Goal: Find specific page/section: Find specific page/section

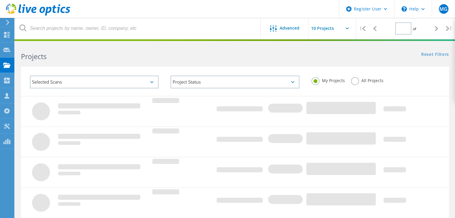
type input "1"
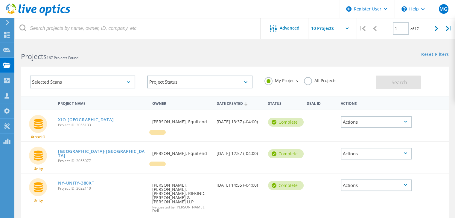
drag, startPoint x: 305, startPoint y: 140, endPoint x: 293, endPoint y: 168, distance: 30.0
drag, startPoint x: 293, startPoint y: 168, endPoint x: 226, endPoint y: 47, distance: 138.0
click at [226, 47] on div "Projects 167 Projects Found" at bounding box center [125, 51] width 220 height 16
click at [425, 12] on div "\n Help" at bounding box center [413, 9] width 38 height 18
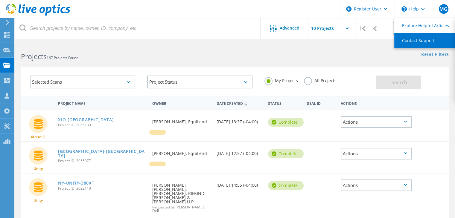
click at [420, 42] on link "Contact Support" at bounding box center [427, 40] width 67 height 15
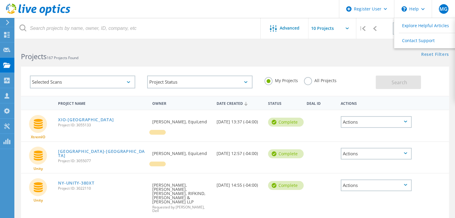
click at [336, 60] on div "Selected Scans Project Status In Progress Complete Published Anonymous Archived…" at bounding box center [235, 77] width 440 height 37
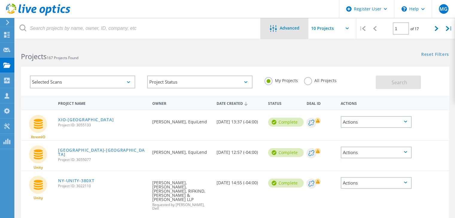
click at [280, 24] on div "Advanced" at bounding box center [285, 28] width 48 height 21
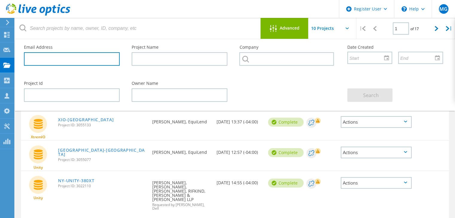
click at [75, 55] on input "text" at bounding box center [72, 58] width 96 height 13
paste input "bryan.gauna@equilend.com"
type input "bryan.gauna@equilend.com"
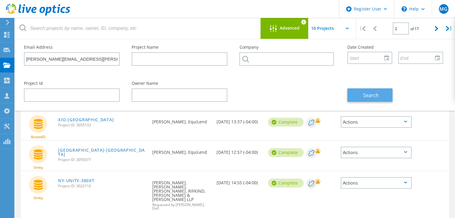
click at [390, 94] on button "Search" at bounding box center [369, 95] width 45 height 13
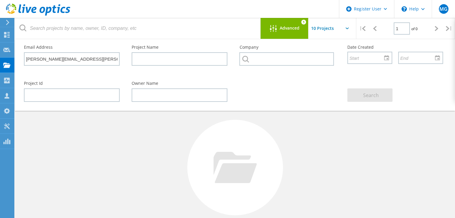
click at [296, 30] on span "Advanced" at bounding box center [290, 28] width 20 height 4
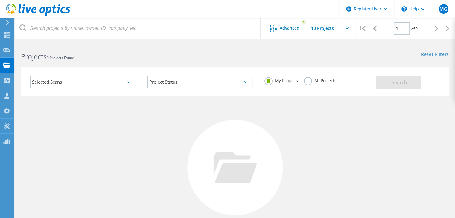
click at [305, 82] on label "All Projects" at bounding box center [320, 80] width 33 height 6
click at [0, 0] on input "All Projects" at bounding box center [0, 0] width 0 height 0
click at [406, 82] on span "Search" at bounding box center [400, 82] width 16 height 7
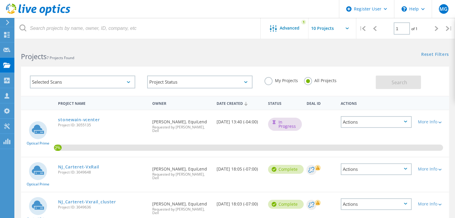
click at [272, 58] on div "Projects 7 Projects Found Reset Filters Show Filters" at bounding box center [235, 51] width 440 height 16
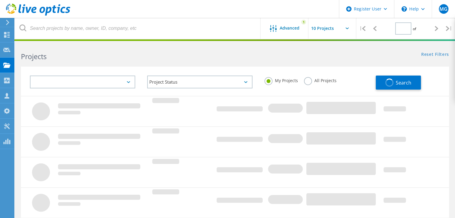
type input "1"
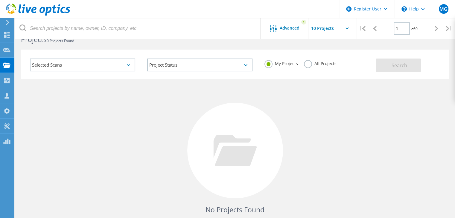
scroll to position [30, 0]
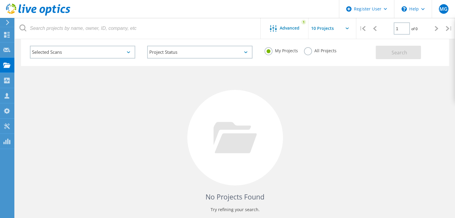
click at [313, 54] on div "All Projects" at bounding box center [320, 51] width 33 height 9
click at [311, 50] on label "All Projects" at bounding box center [320, 50] width 33 height 6
click at [0, 0] on input "All Projects" at bounding box center [0, 0] width 0 height 0
click at [401, 53] on span "Search" at bounding box center [400, 52] width 16 height 7
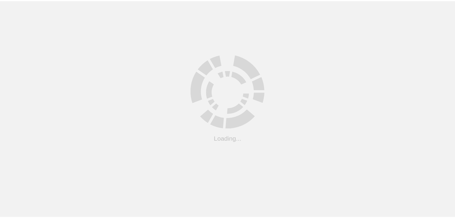
scroll to position [30, 0]
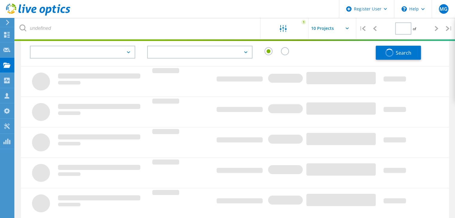
type input "1"
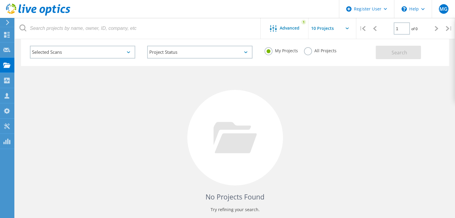
click at [308, 53] on label "All Projects" at bounding box center [320, 50] width 33 height 6
click at [0, 0] on input "All Projects" at bounding box center [0, 0] width 0 height 0
click at [423, 54] on div "Search" at bounding box center [411, 49] width 70 height 19
click at [410, 54] on button "Search" at bounding box center [398, 52] width 45 height 13
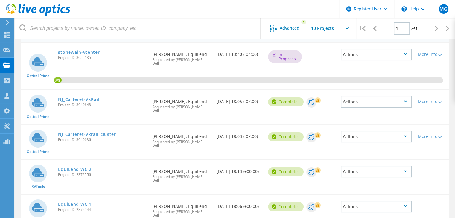
scroll to position [60, 0]
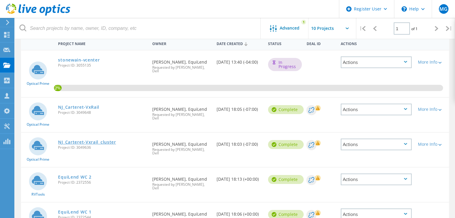
click at [95, 140] on link "NJ_Carteret-Vxrail_cluster" at bounding box center [87, 142] width 58 height 4
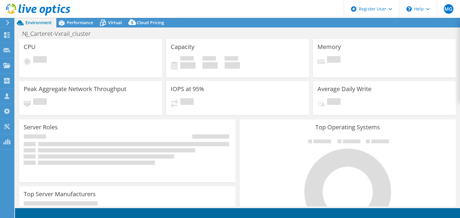
select select "USD"
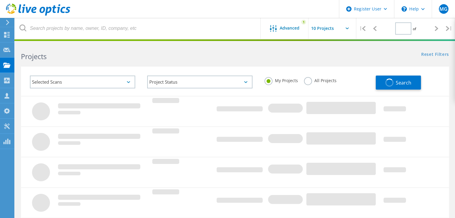
type input "1"
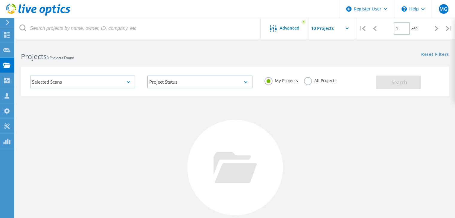
click at [310, 83] on label "All Projects" at bounding box center [320, 80] width 33 height 6
click at [0, 0] on input "All Projects" at bounding box center [0, 0] width 0 height 0
click at [414, 80] on button "Search" at bounding box center [398, 82] width 45 height 13
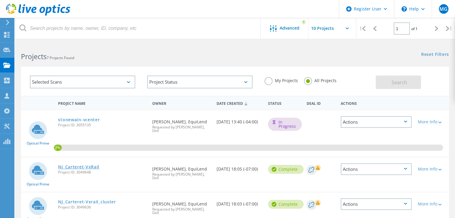
click at [77, 165] on link "NJ_Carteret-VxRail" at bounding box center [78, 167] width 41 height 4
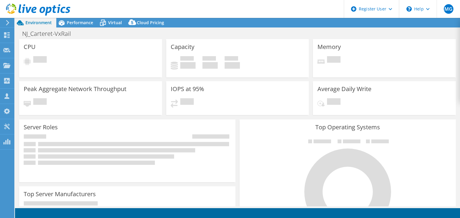
select select "USD"
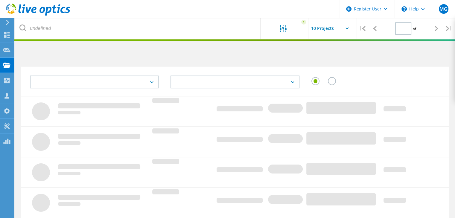
type input "1"
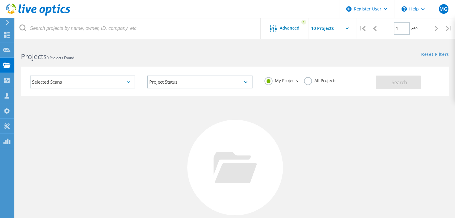
click at [303, 82] on div "My Projects All Projects" at bounding box center [317, 81] width 117 height 22
click at [306, 79] on label "All Projects" at bounding box center [320, 80] width 33 height 6
click at [0, 0] on input "All Projects" at bounding box center [0, 0] width 0 height 0
click at [398, 80] on span "Search" at bounding box center [400, 82] width 16 height 7
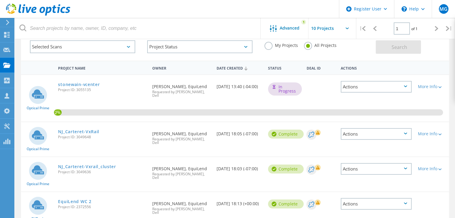
scroll to position [27, 0]
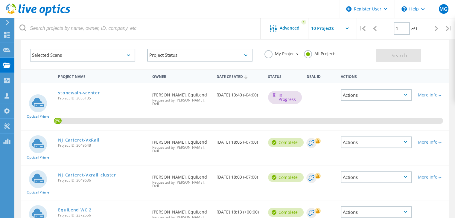
click at [75, 91] on link "stonewain-vcenter" at bounding box center [79, 93] width 42 height 4
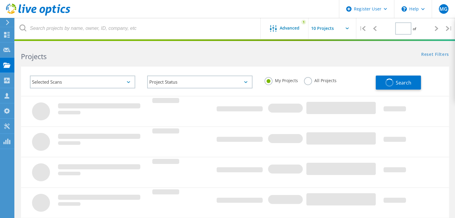
type input "1"
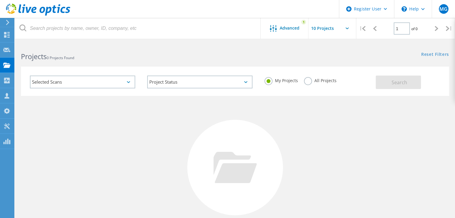
click at [320, 80] on label "All Projects" at bounding box center [320, 80] width 33 height 6
click at [0, 0] on input "All Projects" at bounding box center [0, 0] width 0 height 0
click at [386, 86] on button "Search" at bounding box center [398, 82] width 45 height 13
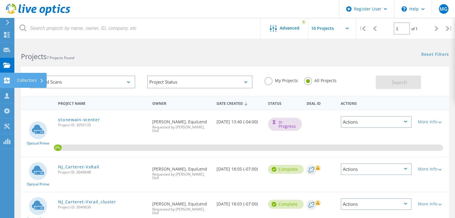
click at [10, 84] on div at bounding box center [6, 81] width 7 height 7
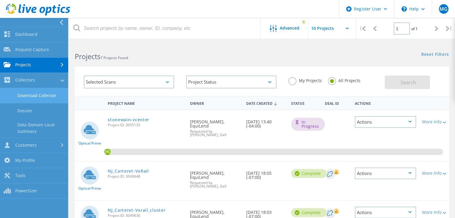
click at [26, 97] on link "Download Collector" at bounding box center [34, 95] width 68 height 15
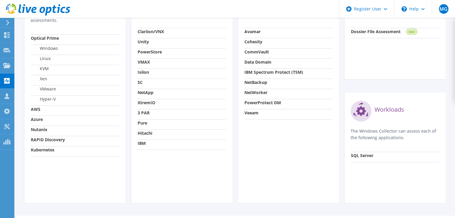
scroll to position [254, 0]
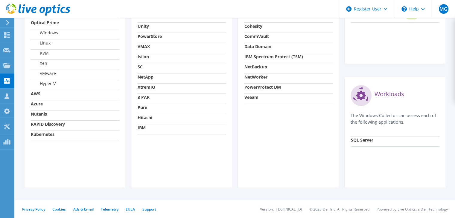
click at [142, 110] on strong "Pure" at bounding box center [143, 108] width 10 height 6
click at [142, 109] on strong "Pure" at bounding box center [143, 108] width 10 height 6
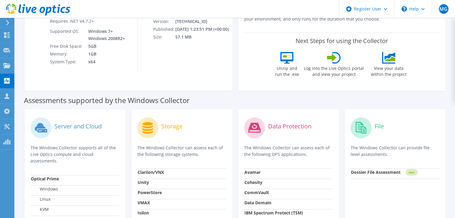
scroll to position [0, 0]
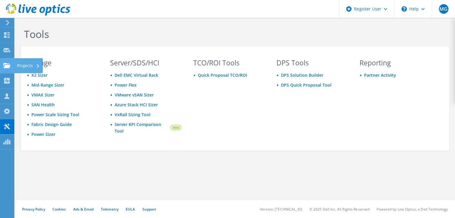
click at [6, 64] on use at bounding box center [6, 65] width 7 height 5
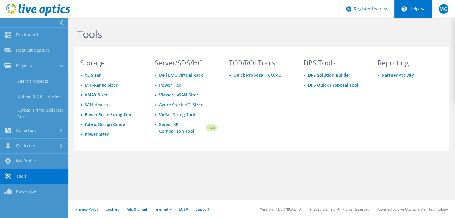
click at [418, 13] on div "\n Help" at bounding box center [413, 9] width 38 height 18
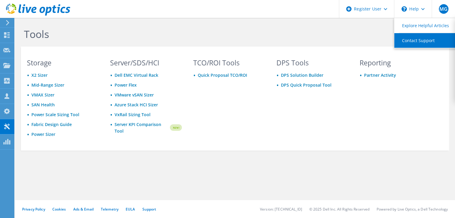
click at [415, 38] on link "Contact Support" at bounding box center [427, 40] width 67 height 15
click at [413, 40] on link "Contact Support" at bounding box center [427, 40] width 67 height 15
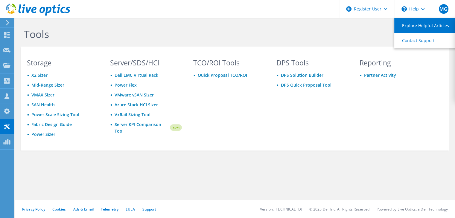
click at [411, 25] on link "Explore Helpful Articles" at bounding box center [427, 25] width 67 height 15
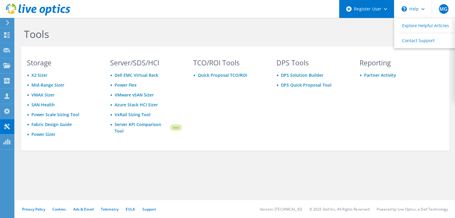
click at [379, 10] on div "Register User" at bounding box center [366, 9] width 55 height 18
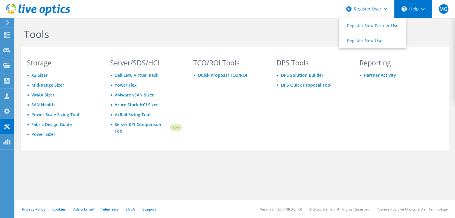
click at [408, 6] on div "\n Help" at bounding box center [413, 9] width 38 height 18
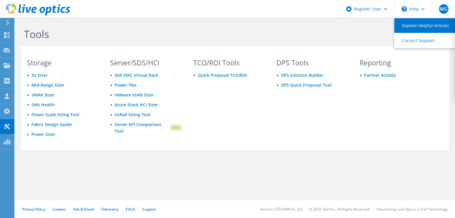
click at [411, 22] on link "Explore Helpful Articles" at bounding box center [427, 25] width 67 height 15
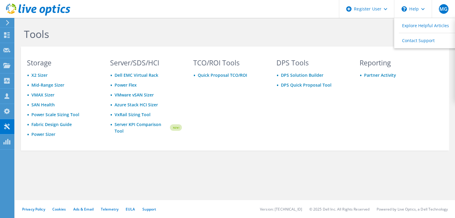
click at [152, 212] on div "Privacy Policy Cookies Ads & Email Telemetry [GEOGRAPHIC_DATA] Support Version:…" at bounding box center [235, 210] width 440 height 18
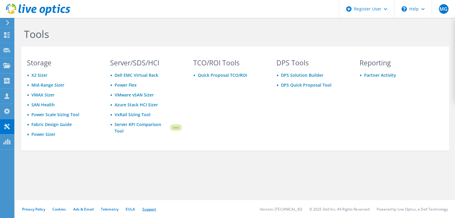
click at [152, 209] on link "Support" at bounding box center [149, 209] width 14 height 5
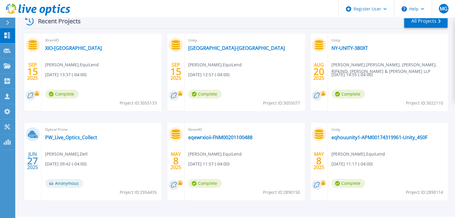
scroll to position [138, 0]
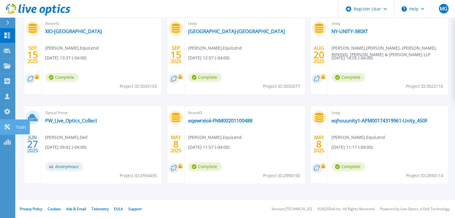
click at [7, 129] on icon at bounding box center [7, 127] width 7 height 6
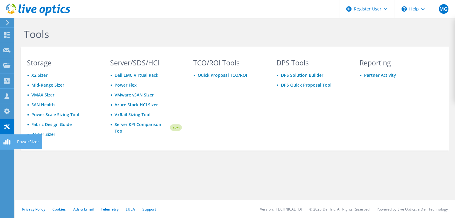
click at [7, 143] on use at bounding box center [6, 142] width 7 height 6
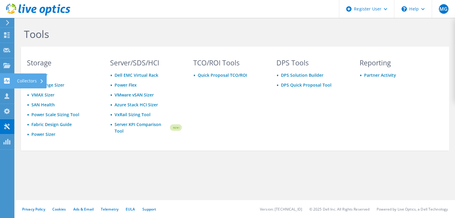
click at [8, 79] on use at bounding box center [7, 81] width 6 height 6
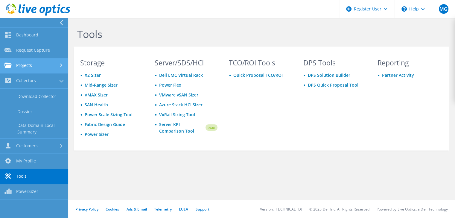
click at [43, 70] on link "Projects" at bounding box center [34, 65] width 68 height 15
click at [38, 69] on link "Projects" at bounding box center [34, 65] width 68 height 15
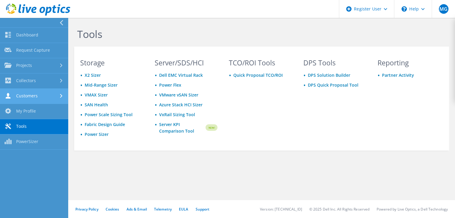
click at [42, 99] on link "Customers" at bounding box center [34, 96] width 68 height 15
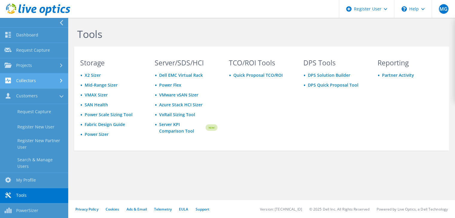
click at [51, 85] on link "Collectors" at bounding box center [34, 81] width 68 height 15
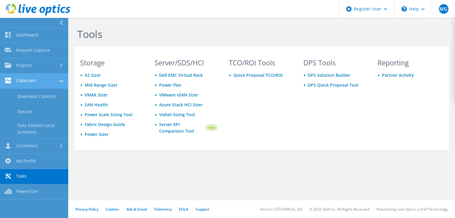
click at [51, 85] on link "Collectors" at bounding box center [34, 81] width 68 height 15
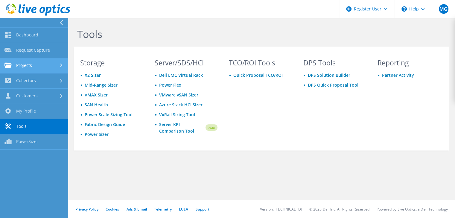
click at [54, 66] on link "Projects" at bounding box center [34, 65] width 68 height 15
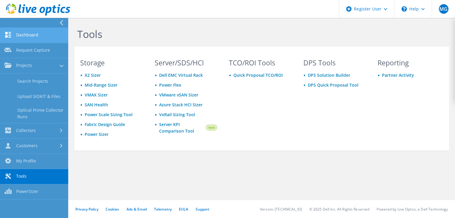
click at [54, 42] on link "Dashboard" at bounding box center [34, 35] width 68 height 15
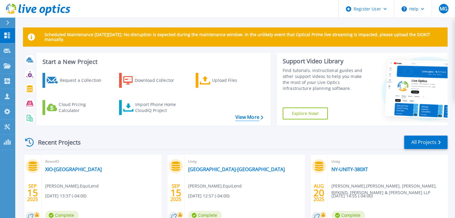
click at [259, 115] on link "View More" at bounding box center [249, 118] width 28 height 6
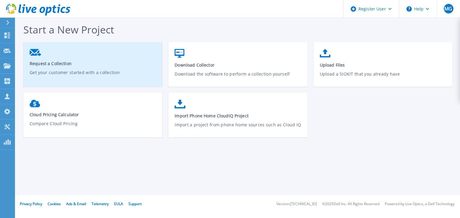
click at [93, 74] on p "Get your customer started with a collection" at bounding box center [93, 76] width 127 height 14
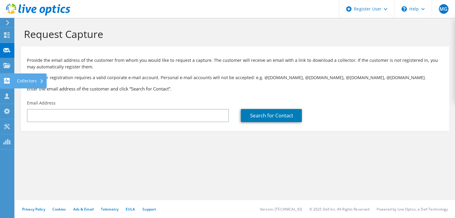
click at [8, 82] on use at bounding box center [7, 81] width 6 height 6
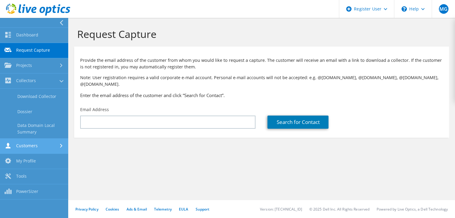
click at [31, 149] on link "Customers" at bounding box center [34, 146] width 68 height 15
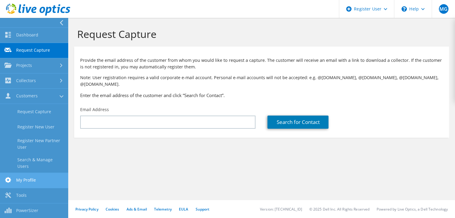
click at [34, 179] on link "My Profile" at bounding box center [34, 180] width 68 height 15
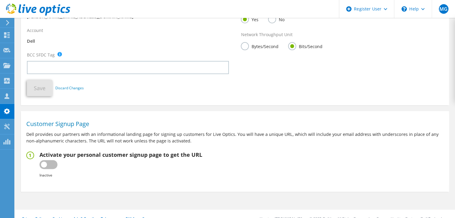
scroll to position [161, 0]
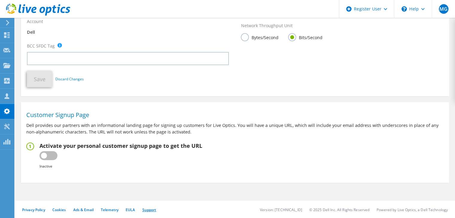
click at [153, 208] on link "Support" at bounding box center [149, 210] width 14 height 5
click at [407, 7] on icon "\n" at bounding box center [404, 8] width 5 height 5
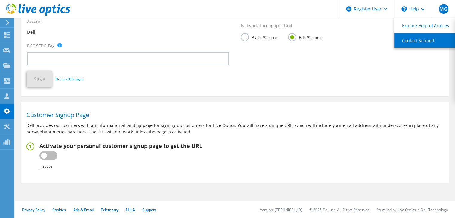
click at [414, 39] on link "Contact Support" at bounding box center [427, 40] width 67 height 15
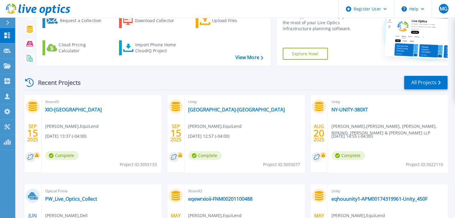
scroll to position [30, 0]
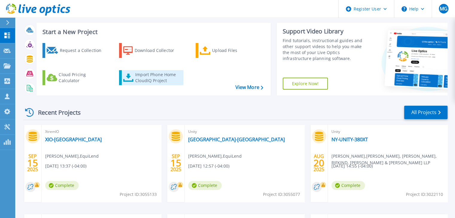
click at [141, 83] on div "Import Phone Home CloudIQ Project" at bounding box center [158, 78] width 47 height 12
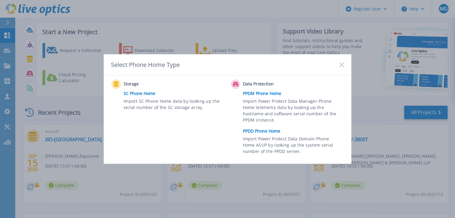
click at [344, 66] on div "Select Phone Home Type" at bounding box center [227, 64] width 247 height 21
click at [340, 63] on rect at bounding box center [341, 64] width 5 height 5
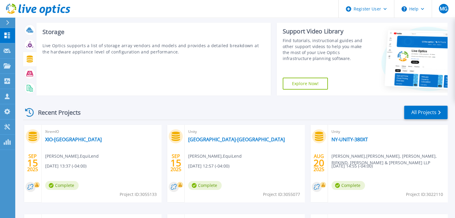
click at [30, 56] on icon at bounding box center [30, 59] width 6 height 7
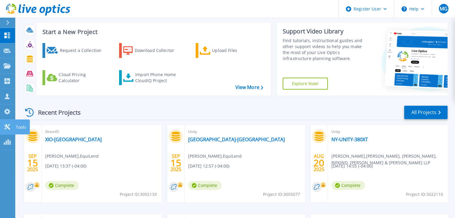
click at [7, 131] on link "Tools Tools" at bounding box center [7, 127] width 15 height 15
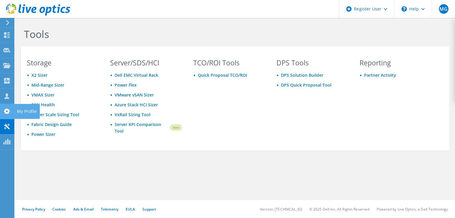
click at [7, 114] on use at bounding box center [7, 112] width 6 height 6
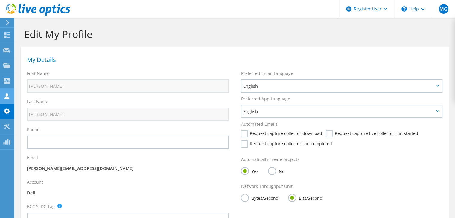
click at [7, 97] on icon at bounding box center [6, 96] width 7 height 6
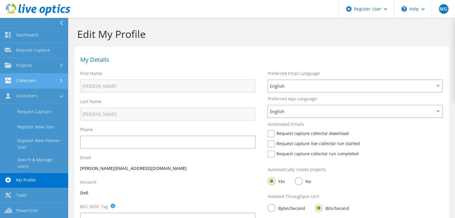
click at [30, 82] on link "Collectors" at bounding box center [34, 81] width 68 height 15
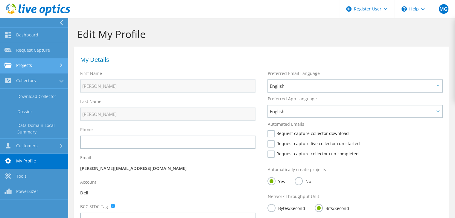
click at [38, 67] on link "Projects" at bounding box center [34, 65] width 68 height 15
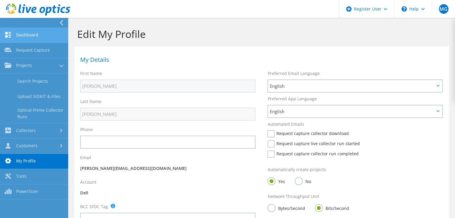
click at [19, 32] on link "Dashboard" at bounding box center [34, 35] width 68 height 15
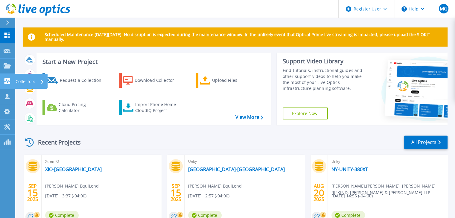
click at [8, 85] on link "Collectors Collectors" at bounding box center [7, 81] width 15 height 15
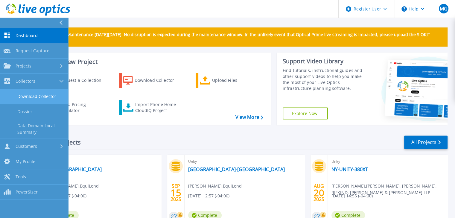
click at [47, 101] on link "Download Collector" at bounding box center [34, 96] width 68 height 15
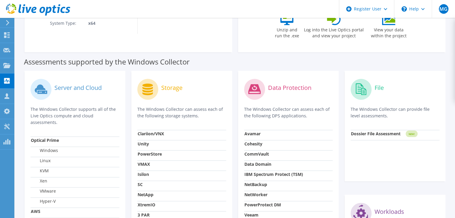
scroll to position [180, 0]
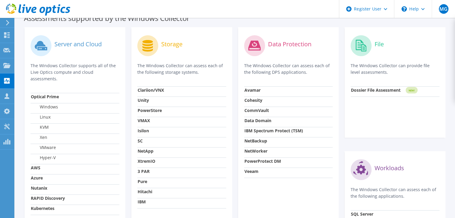
click at [142, 185] on strong "Pure" at bounding box center [143, 182] width 10 height 6
click at [160, 44] on div "Storage" at bounding box center [181, 45] width 89 height 25
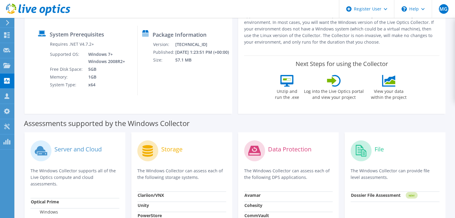
scroll to position [14, 0]
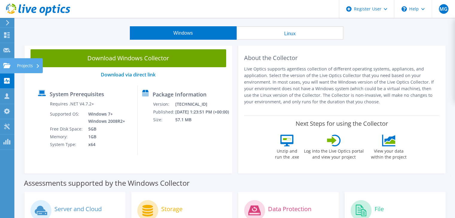
click at [40, 65] on div "Projects" at bounding box center [28, 65] width 29 height 15
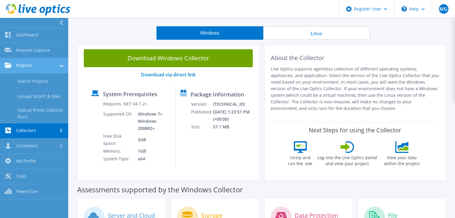
click at [33, 67] on link "Projects" at bounding box center [34, 65] width 68 height 15
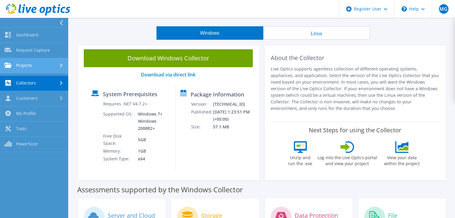
click at [33, 67] on link "Projects" at bounding box center [34, 65] width 68 height 15
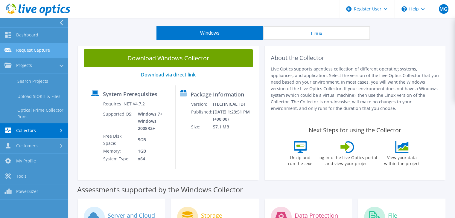
click at [38, 54] on link "Request Capture" at bounding box center [34, 50] width 68 height 15
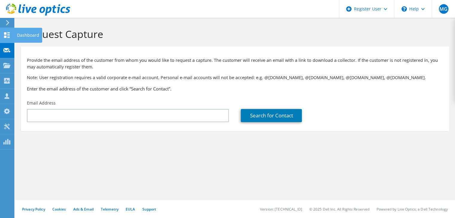
click at [5, 35] on icon at bounding box center [6, 35] width 7 height 6
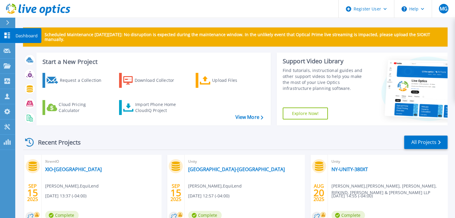
click at [22, 37] on p "Dashboard" at bounding box center [27, 36] width 22 height 16
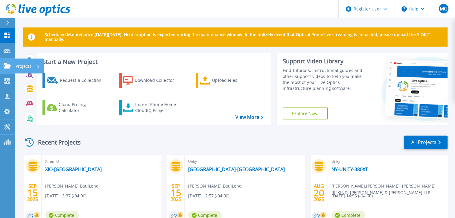
click at [7, 65] on icon at bounding box center [7, 65] width 7 height 5
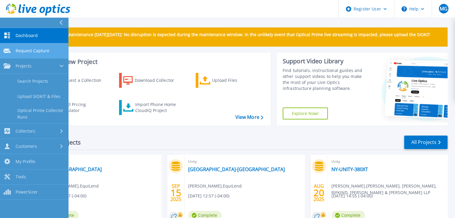
click at [31, 51] on span "Request Capture" at bounding box center [33, 50] width 34 height 5
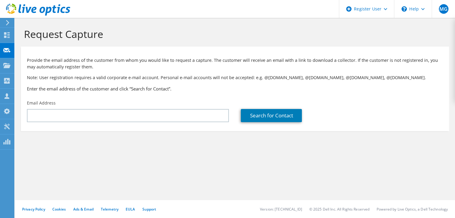
click at [9, 22] on use at bounding box center [7, 22] width 3 height 5
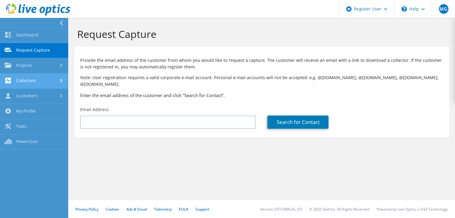
click at [34, 84] on link "Collectors" at bounding box center [34, 81] width 68 height 15
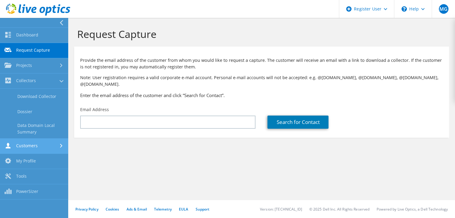
click at [22, 149] on link "Customers" at bounding box center [34, 146] width 68 height 15
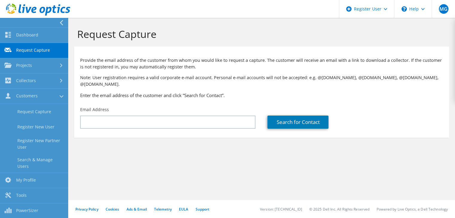
click at [28, 47] on link "Request Capture" at bounding box center [34, 50] width 68 height 15
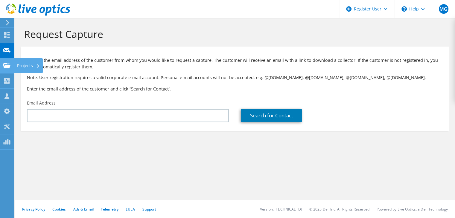
click at [16, 66] on div "Projects" at bounding box center [28, 65] width 29 height 15
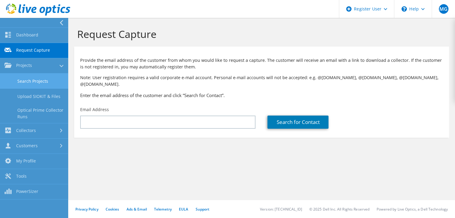
click at [31, 79] on link "Search Projects" at bounding box center [34, 81] width 68 height 15
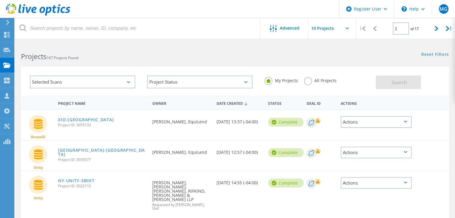
click at [192, 121] on div "Requested By [PERSON_NAME], EquiLend" at bounding box center [181, 120] width 64 height 20
drag, startPoint x: 152, startPoint y: 122, endPoint x: 178, endPoint y: 124, distance: 25.8
click at [178, 124] on div "Requested By [PERSON_NAME], EquiLend" at bounding box center [181, 120] width 64 height 20
click at [162, 134] on div "Requested By [PERSON_NAME], EquiLend" at bounding box center [181, 123] width 64 height 26
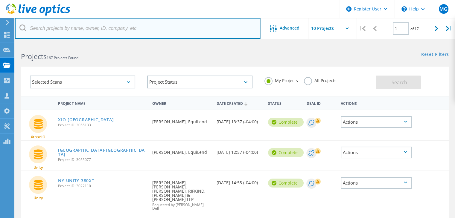
click at [119, 34] on input "text" at bounding box center [138, 28] width 246 height 21
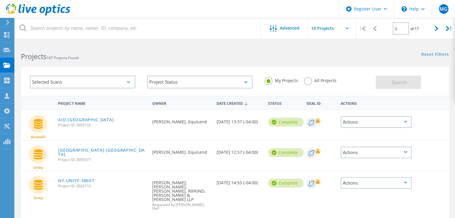
click at [238, 67] on div "Selected Scans Project Status In Progress Complete Published Anonymous Archived…" at bounding box center [235, 81] width 428 height 29
click at [294, 27] on span "Advanced" at bounding box center [290, 28] width 20 height 4
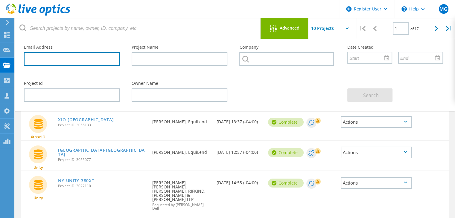
click at [97, 58] on input "text" at bounding box center [72, 58] width 96 height 13
paste input "[PERSON_NAME][EMAIL_ADDRESS][PERSON_NAME][DOMAIN_NAME]"
type input "[PERSON_NAME][EMAIL_ADDRESS][PERSON_NAME][DOMAIN_NAME]"
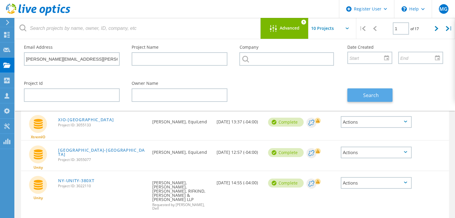
click at [365, 92] on span "Search" at bounding box center [371, 95] width 16 height 7
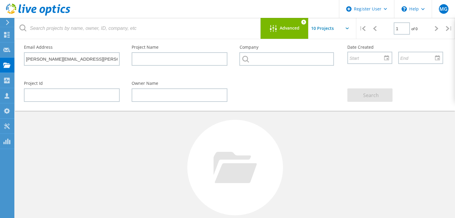
click at [335, 28] on input "text" at bounding box center [339, 28] width 60 height 21
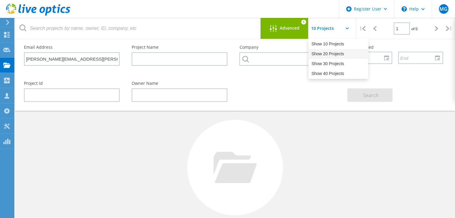
click at [288, 106] on div "Project Id Owner Name Search" at bounding box center [233, 91] width 431 height 33
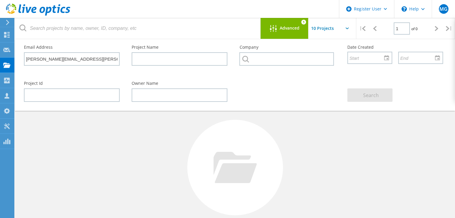
click at [287, 30] on span "Advanced" at bounding box center [290, 28] width 20 height 4
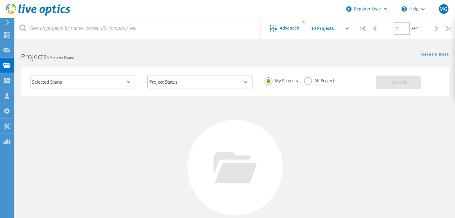
click at [316, 79] on label "All Projects" at bounding box center [320, 80] width 33 height 6
click at [0, 0] on input "All Projects" at bounding box center [0, 0] width 0 height 0
click at [381, 86] on button "Search" at bounding box center [398, 82] width 45 height 13
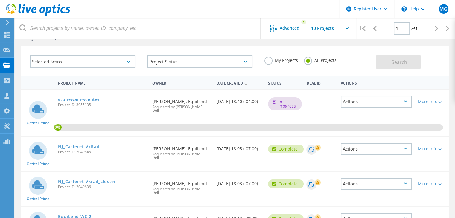
scroll to position [30, 0]
